Goal: Book appointment/travel/reservation

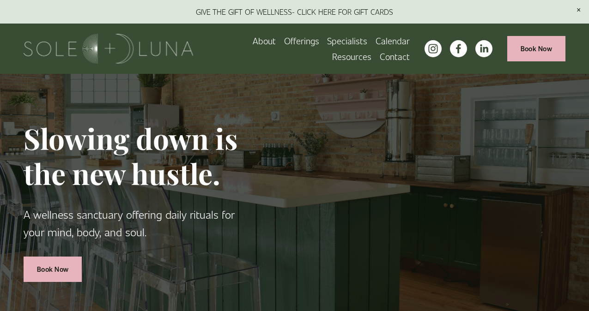
click at [375, 40] on link "Calendar" at bounding box center [392, 41] width 34 height 16
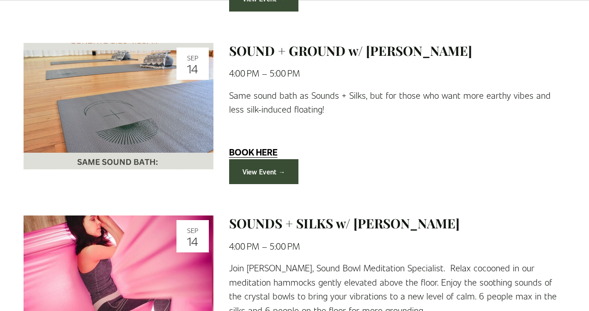
scroll to position [408, 0]
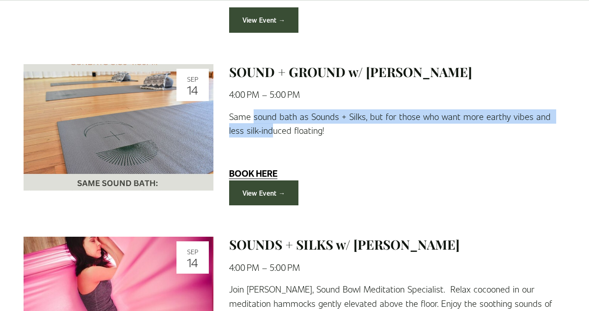
drag, startPoint x: 252, startPoint y: 114, endPoint x: 256, endPoint y: 128, distance: 15.0
click at [256, 128] on p "Same sound bath as Sounds + Silks, but for those who want more earthy vibes and…" at bounding box center [397, 123] width 336 height 28
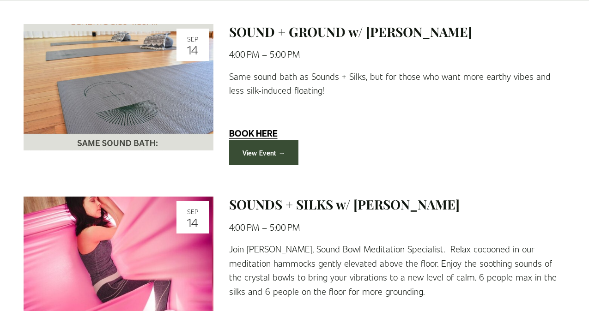
scroll to position [439, 0]
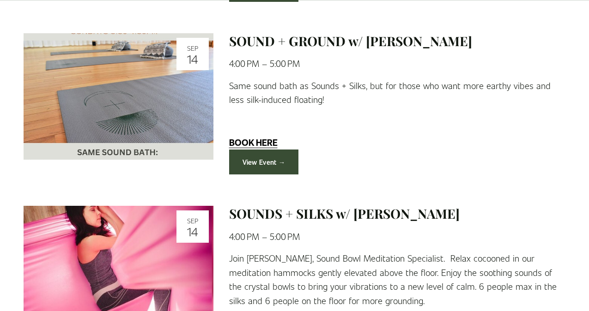
click at [257, 142] on strong "BOOK HERE" at bounding box center [253, 142] width 48 height 12
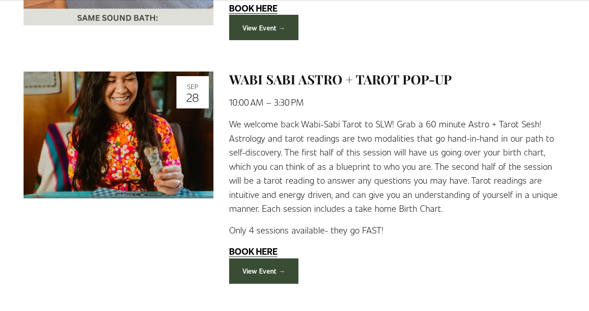
scroll to position [1198, 0]
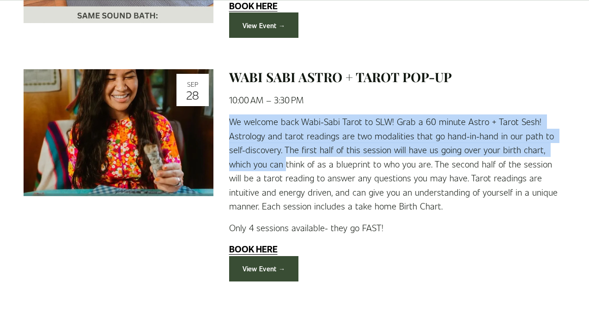
drag, startPoint x: 230, startPoint y: 105, endPoint x: 261, endPoint y: 142, distance: 48.5
click at [261, 142] on p "We welcome back Wabi-Sabi Tarot to SLW! Grab a 60 minute Astro + Tarot Sesh! As…" at bounding box center [397, 164] width 336 height 99
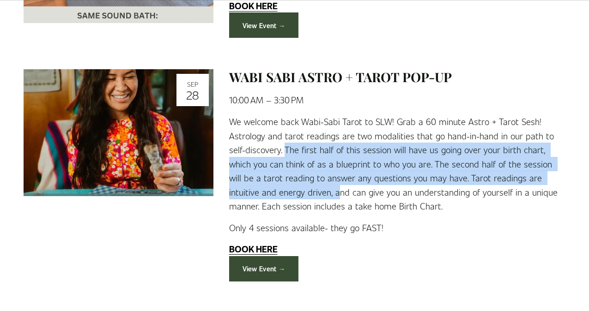
drag, startPoint x: 284, startPoint y: 132, endPoint x: 289, endPoint y: 182, distance: 50.6
click at [289, 182] on p "We welcome back Wabi-Sabi Tarot to SLW! Grab a 60 minute Astro + Tarot Sesh! As…" at bounding box center [397, 164] width 336 height 99
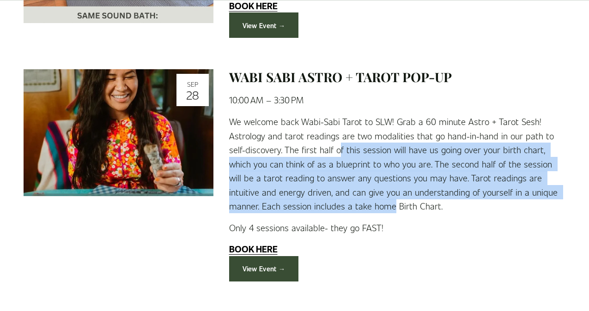
drag, startPoint x: 338, startPoint y: 139, endPoint x: 340, endPoint y: 183, distance: 44.4
click at [340, 183] on p "We welcome back Wabi-Sabi Tarot to SLW! Grab a 60 minute Astro + Tarot Sesh! As…" at bounding box center [397, 164] width 336 height 99
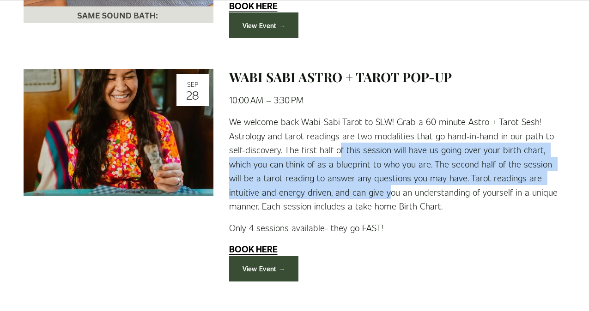
click at [340, 183] on p "We welcome back Wabi-Sabi Tarot to SLW! Grab a 60 minute Astro + Tarot Sesh! As…" at bounding box center [397, 164] width 336 height 99
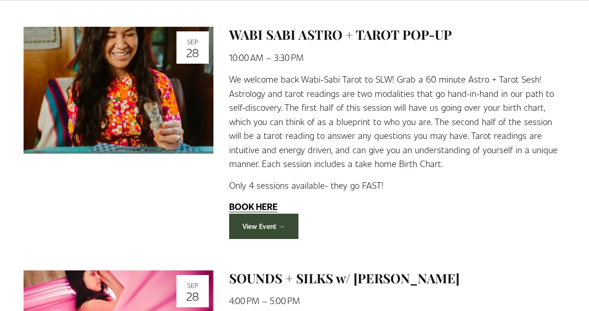
scroll to position [1241, 0]
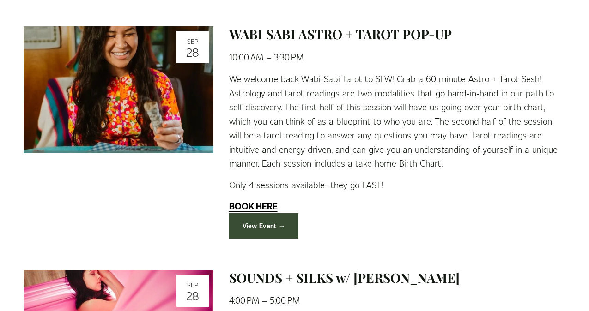
click at [253, 200] on strong "BOOK HERE" at bounding box center [253, 206] width 48 height 12
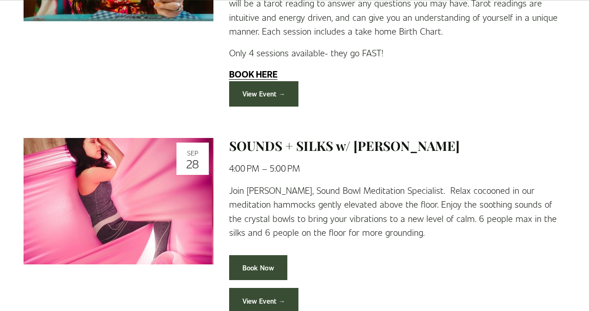
scroll to position [1359, 0]
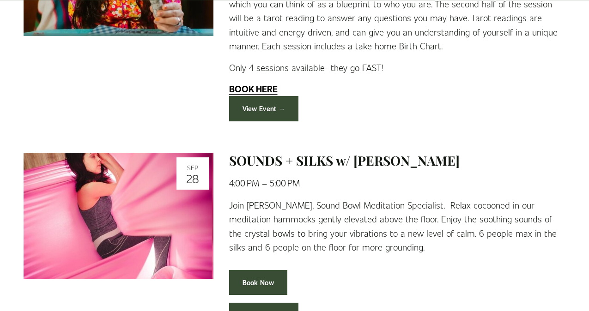
click at [278, 99] on link "View Event →" at bounding box center [264, 108] width 70 height 25
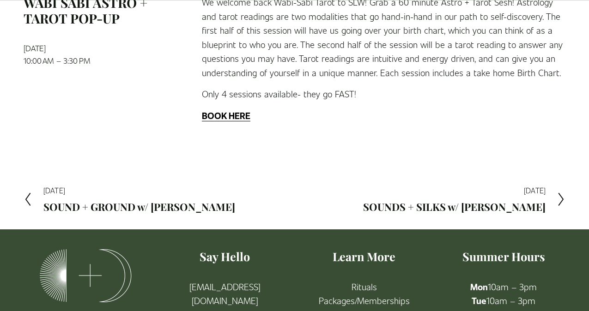
scroll to position [157, 0]
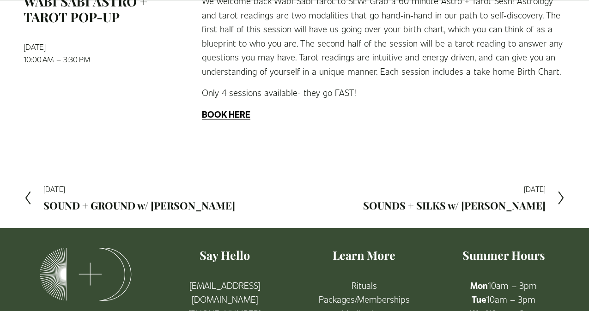
click at [236, 116] on strong "BOOK HERE" at bounding box center [226, 114] width 48 height 12
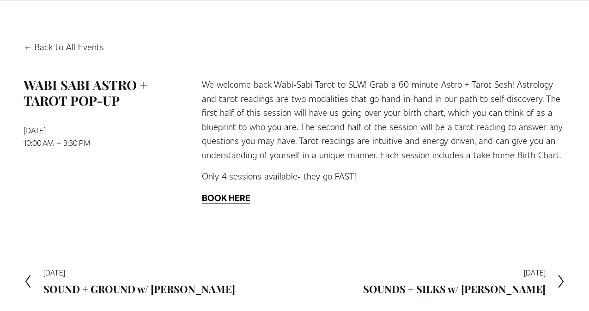
scroll to position [0, 0]
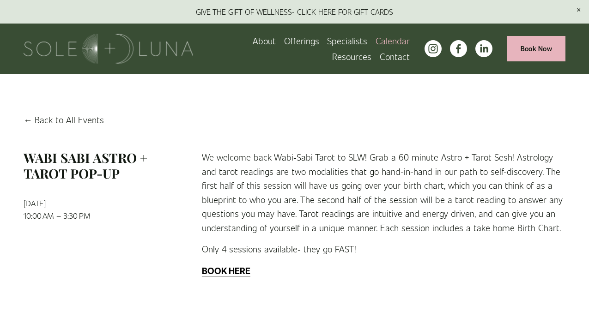
click at [327, 40] on link "Specialists" at bounding box center [347, 41] width 40 height 16
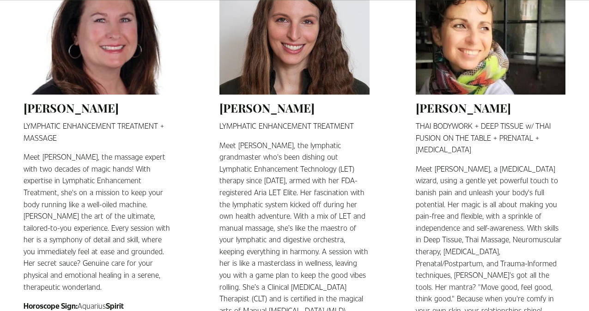
scroll to position [842, 0]
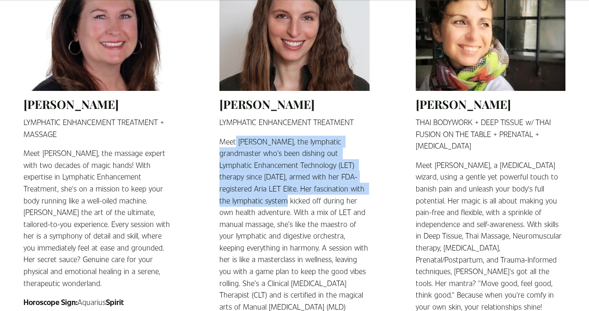
drag, startPoint x: 236, startPoint y: 145, endPoint x: 260, endPoint y: 196, distance: 56.0
click at [260, 196] on p "Meet Stephanie, the lymphatic grandmaster who's been dishing out Lymphatic Enha…" at bounding box center [294, 260] width 150 height 248
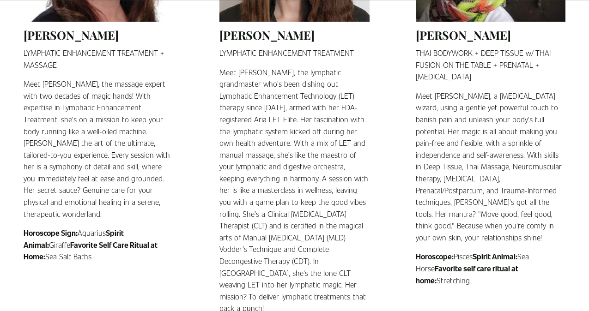
scroll to position [913, 0]
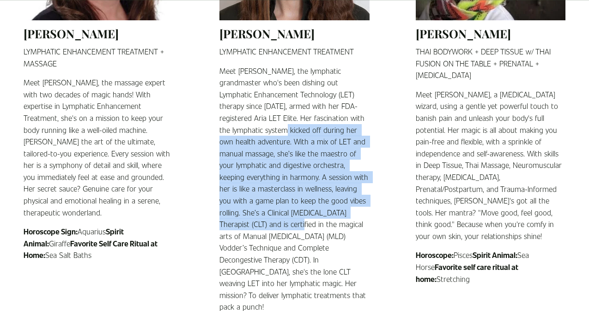
drag, startPoint x: 259, startPoint y: 126, endPoint x: 281, endPoint y: 227, distance: 103.2
click at [283, 227] on p "Meet Stephanie, the lymphatic grandmaster who's been dishing out Lymphatic Enha…" at bounding box center [294, 189] width 150 height 248
click at [281, 227] on p "Meet Stephanie, the lymphatic grandmaster who's been dishing out Lymphatic Enha…" at bounding box center [294, 189] width 150 height 248
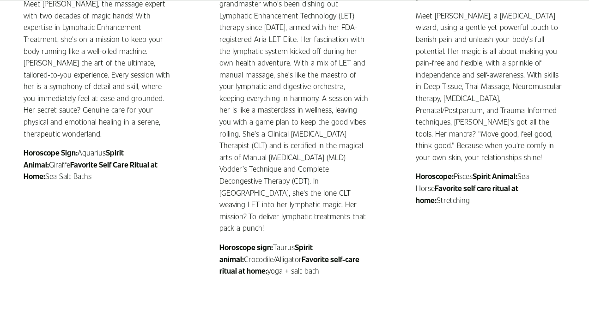
scroll to position [994, 0]
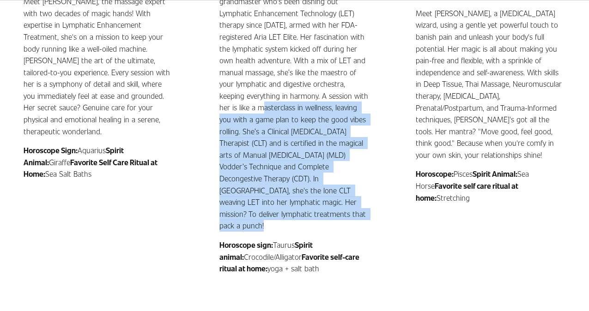
drag, startPoint x: 357, startPoint y: 209, endPoint x: 262, endPoint y: 104, distance: 140.9
click at [262, 104] on div "LYMPHATIC ENHANCEMENT TREATMENT Meet Stephanie, the lymphatic grandmaster who's…" at bounding box center [294, 119] width 150 height 310
click at [262, 104] on p "Meet Stephanie, the lymphatic grandmaster who's been dishing out Lymphatic Enha…" at bounding box center [294, 108] width 150 height 248
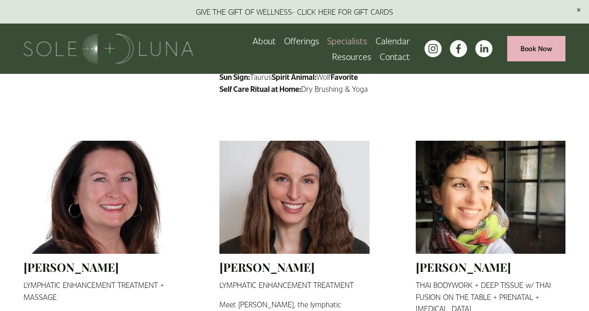
scroll to position [358, 0]
